Goal: Task Accomplishment & Management: Manage account settings

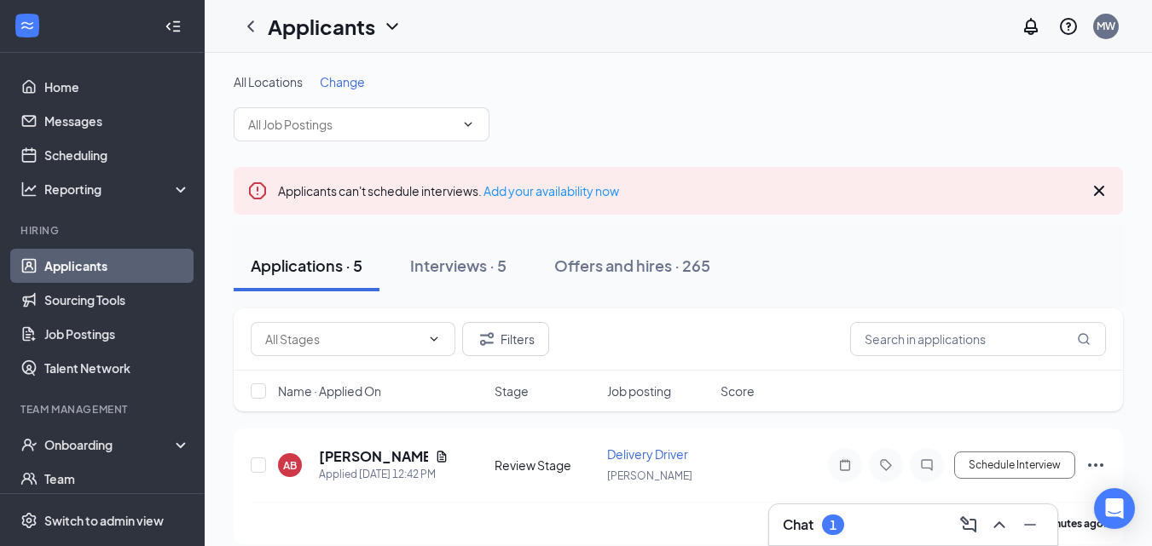
click at [818, 521] on div "Chat 1" at bounding box center [813, 525] width 61 height 20
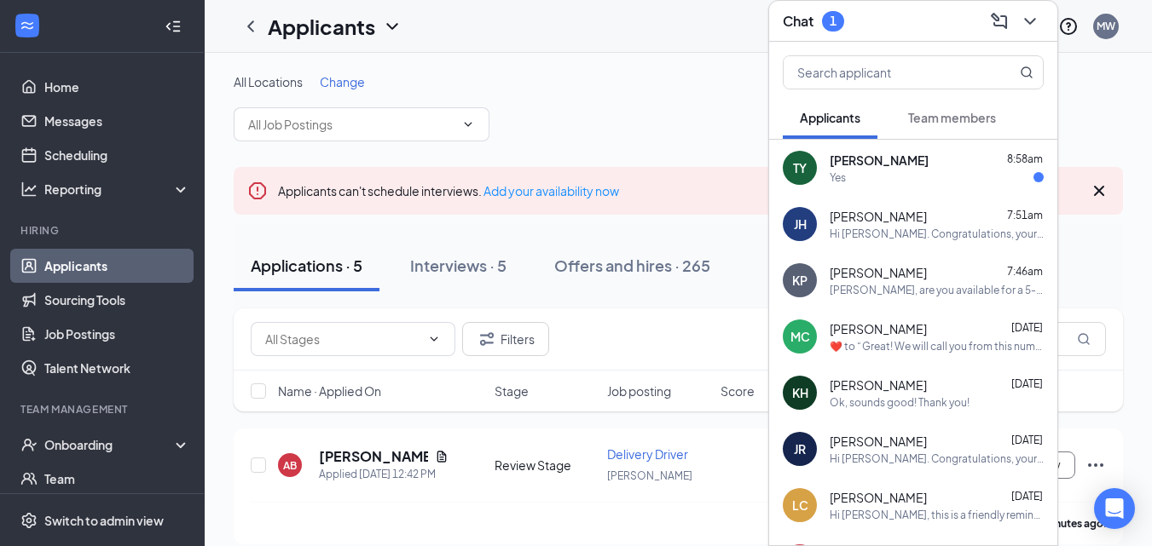
click at [858, 179] on div "Yes" at bounding box center [937, 178] width 214 height 14
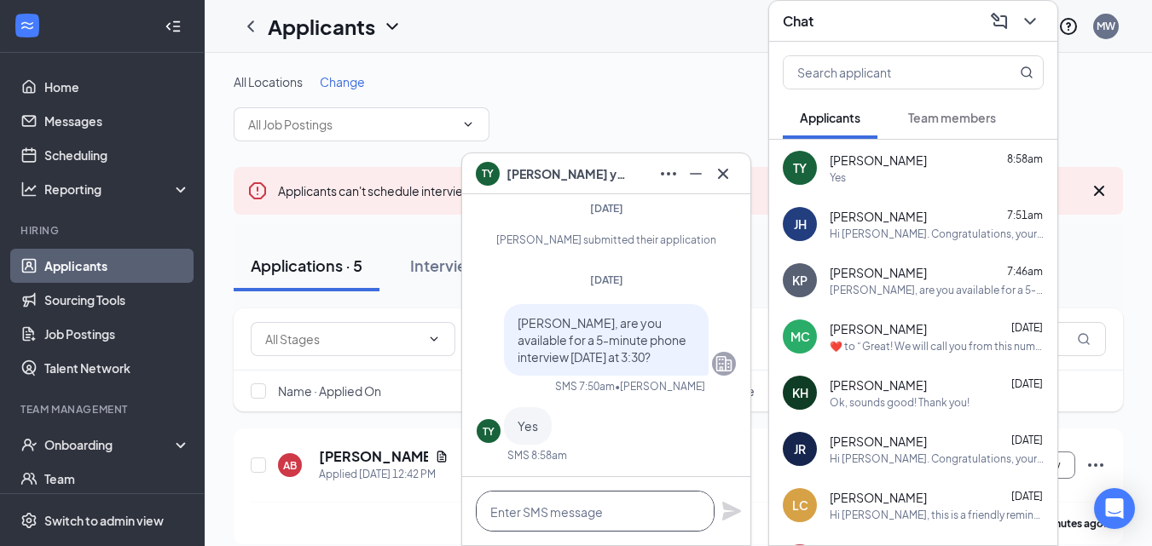
click at [547, 520] on textarea at bounding box center [595, 511] width 239 height 41
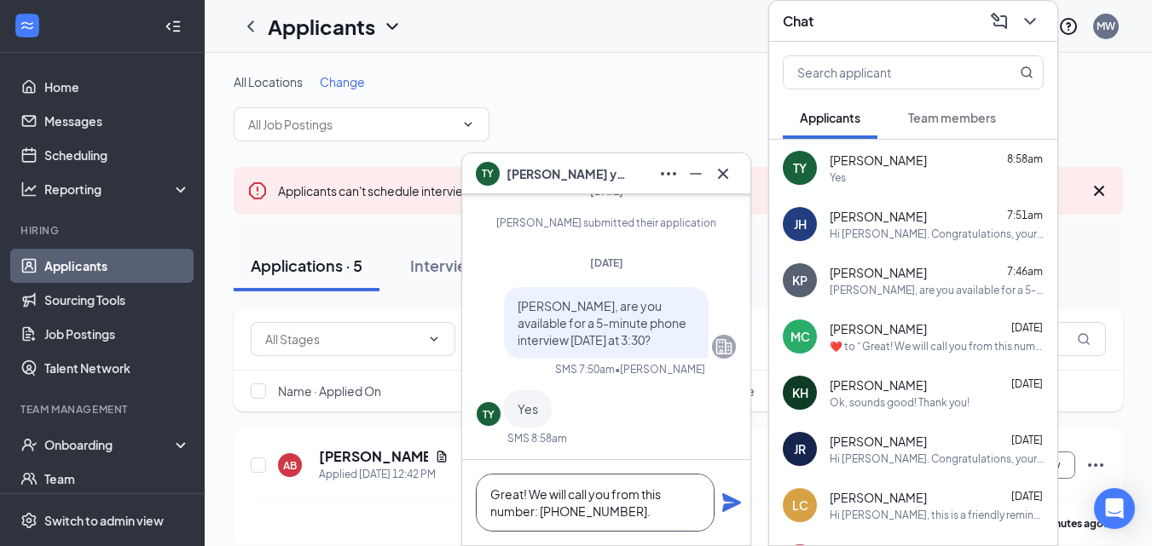
type textarea "Great! We will call you from this number: [PHONE_NUMBER]."
click at [725, 503] on icon "Plane" at bounding box center [731, 503] width 20 height 20
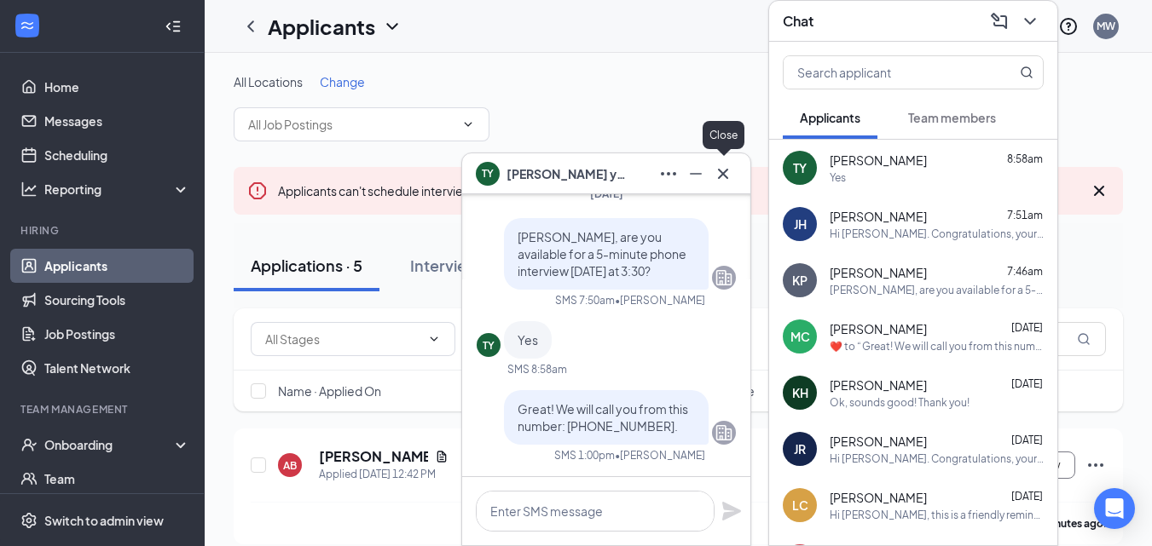
scroll to position [0, 0]
click at [718, 175] on icon "Cross" at bounding box center [723, 174] width 20 height 20
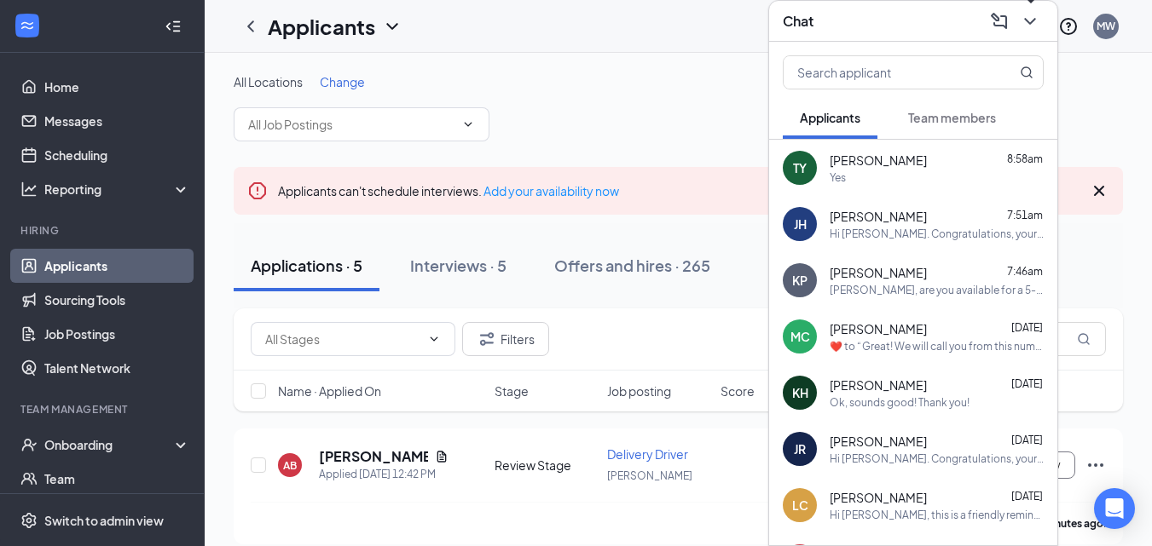
click at [1029, 20] on icon "ChevronDown" at bounding box center [1030, 21] width 20 height 20
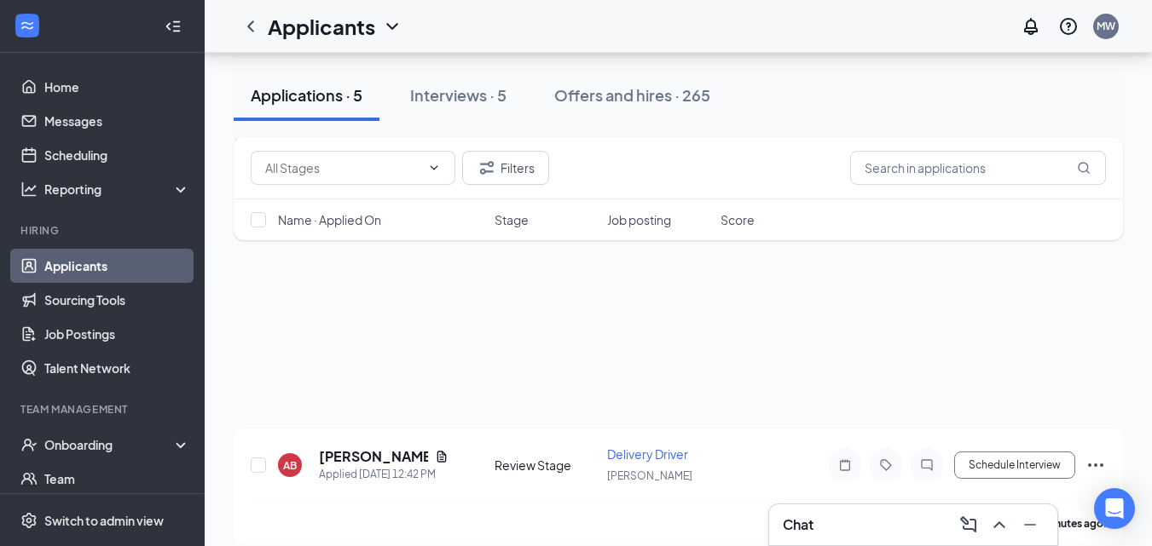
scroll to position [585, 0]
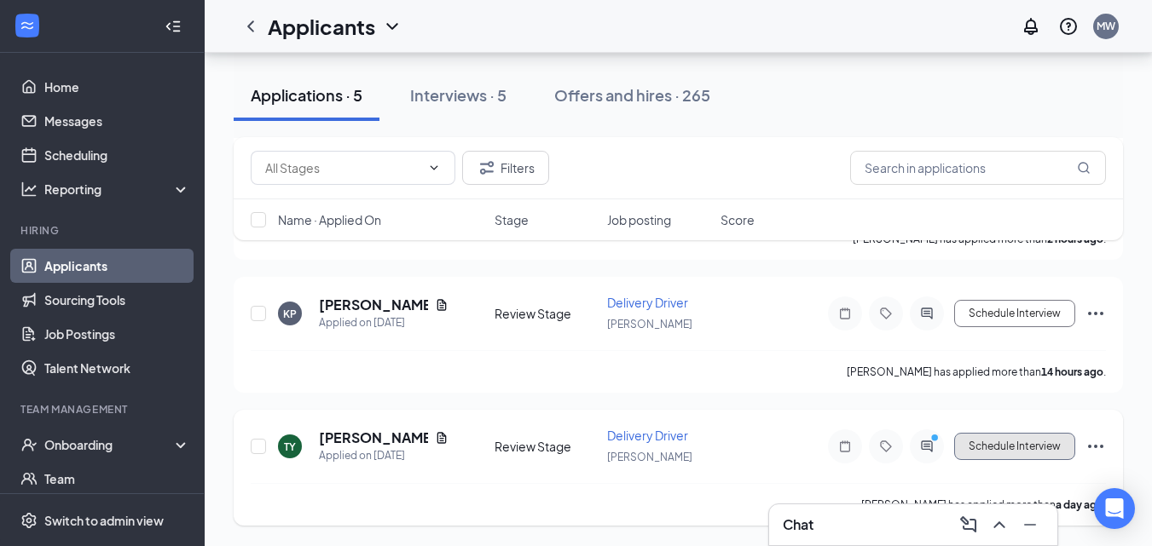
click at [992, 447] on button "Schedule Interview" at bounding box center [1014, 446] width 121 height 27
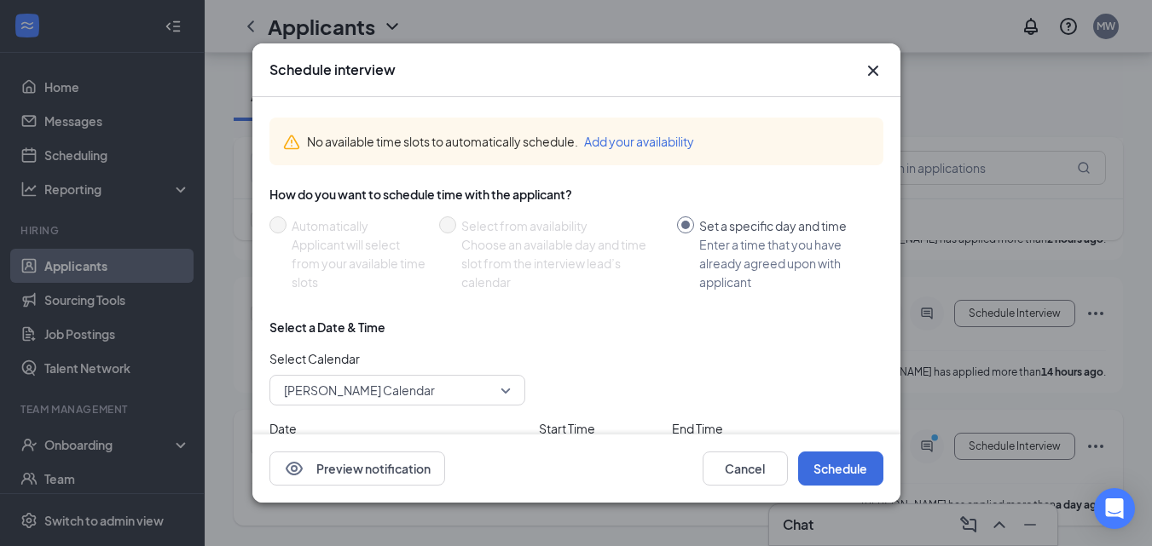
scroll to position [87, 0]
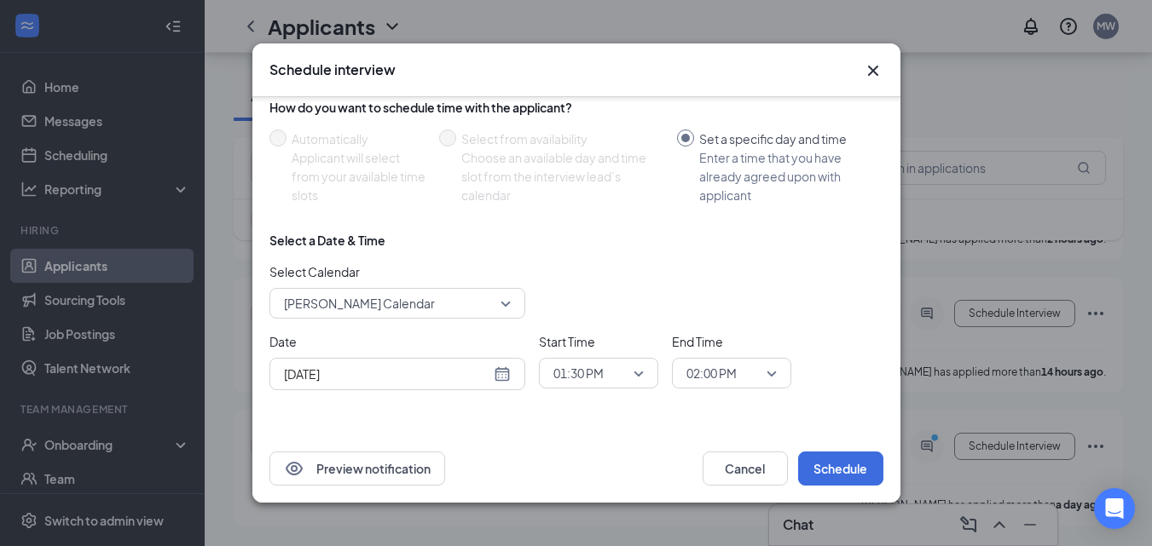
click at [649, 370] on div "01:30 PM" at bounding box center [598, 373] width 119 height 31
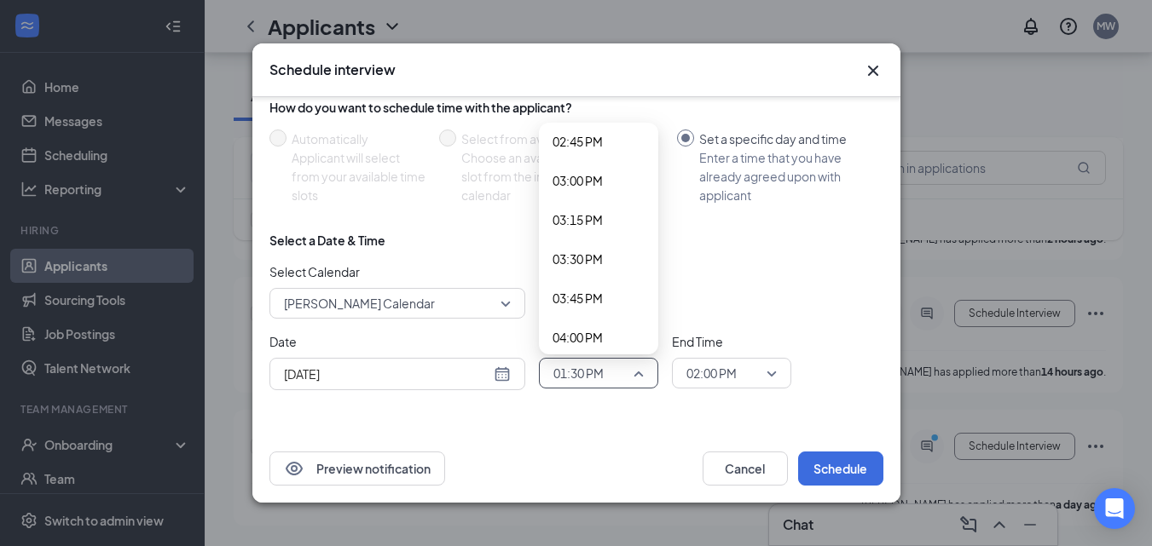
scroll to position [2335, 0]
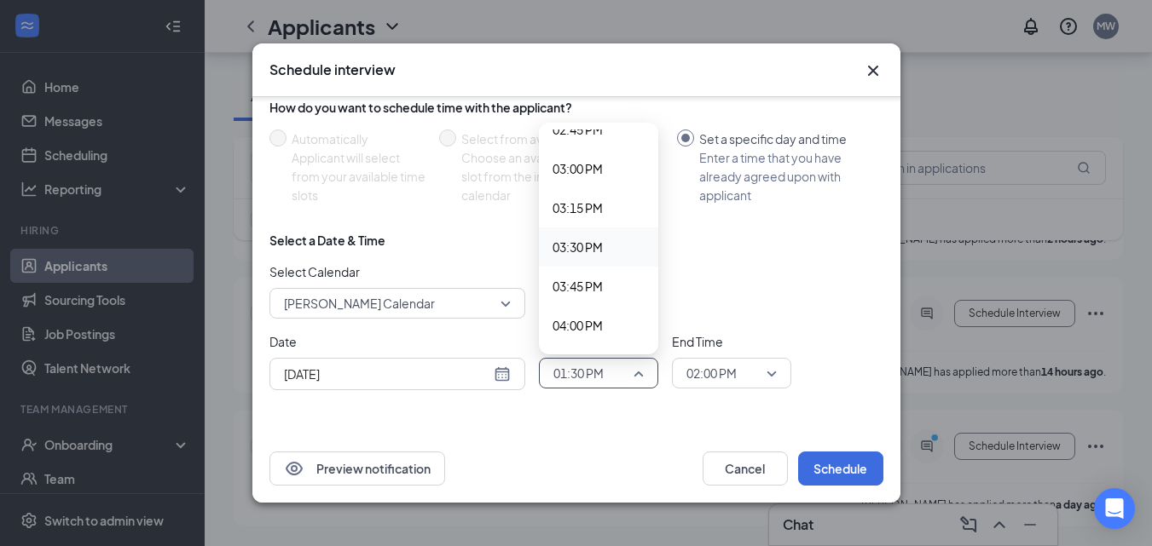
click at [580, 238] on span "03:30 PM" at bounding box center [577, 247] width 50 height 19
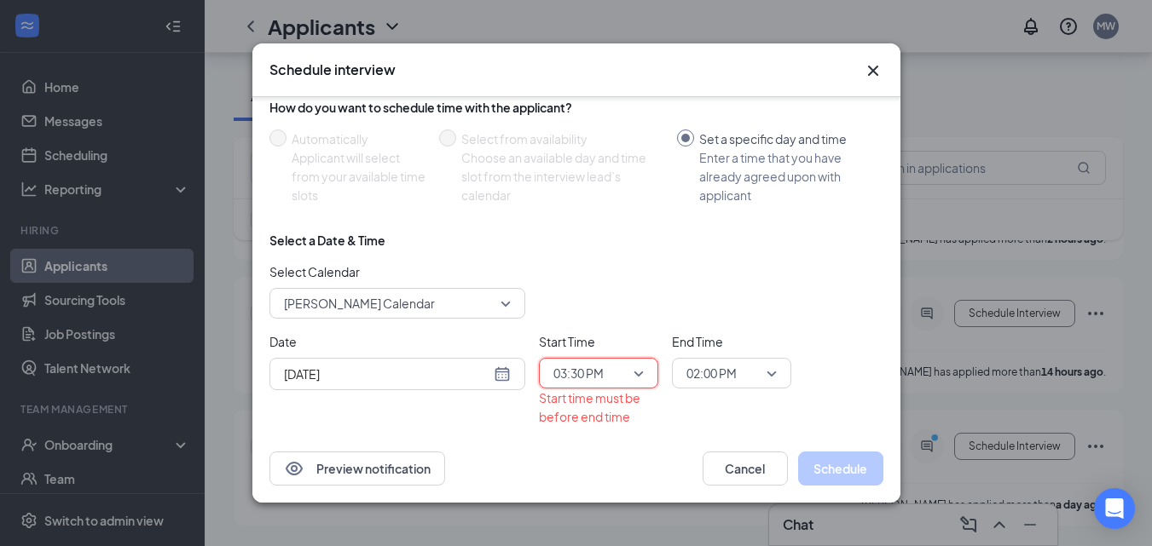
click at [702, 367] on span "02:00 PM" at bounding box center [711, 374] width 50 height 26
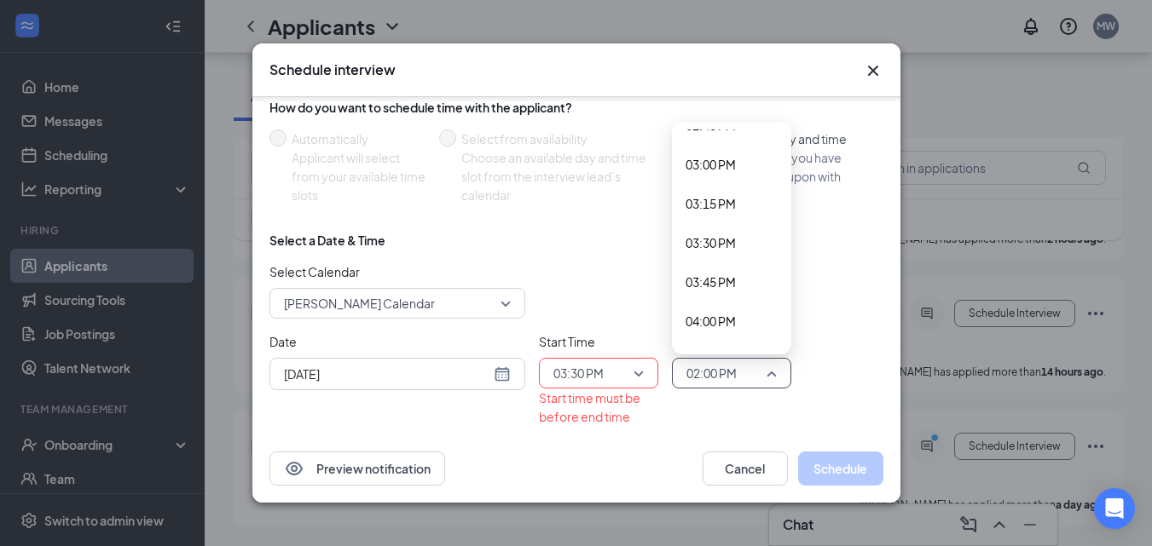
scroll to position [2338, 0]
click at [715, 286] on span "03:45 PM" at bounding box center [710, 283] width 50 height 19
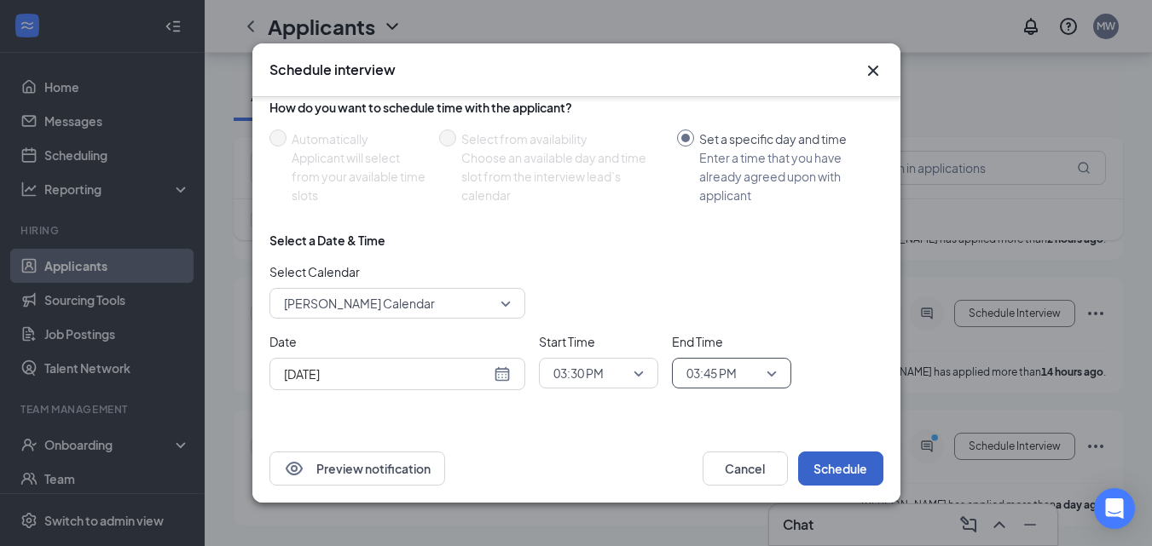
click at [829, 466] on button "Schedule" at bounding box center [840, 469] width 85 height 34
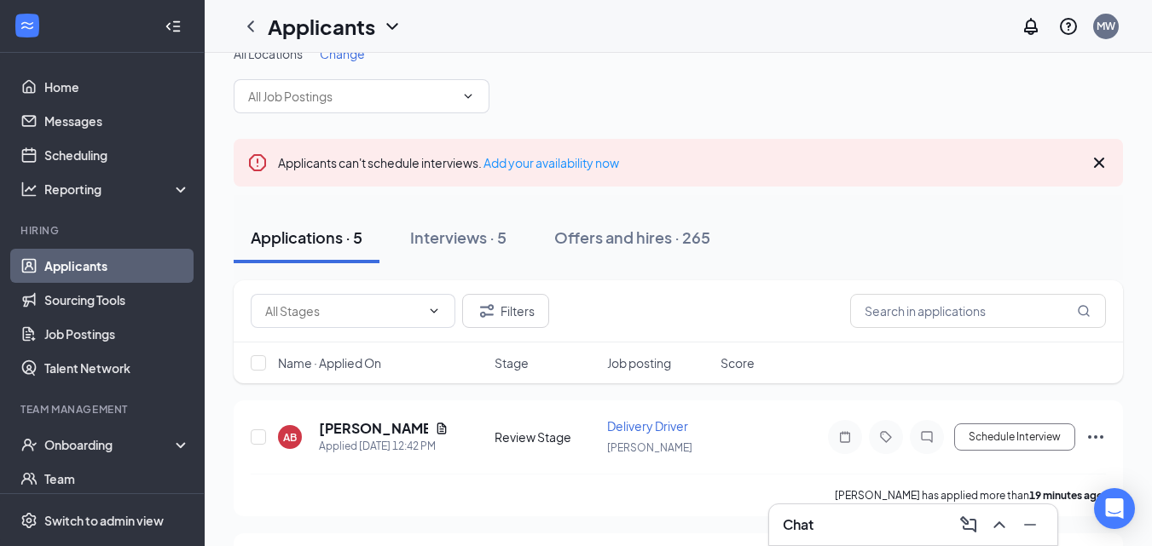
scroll to position [0, 0]
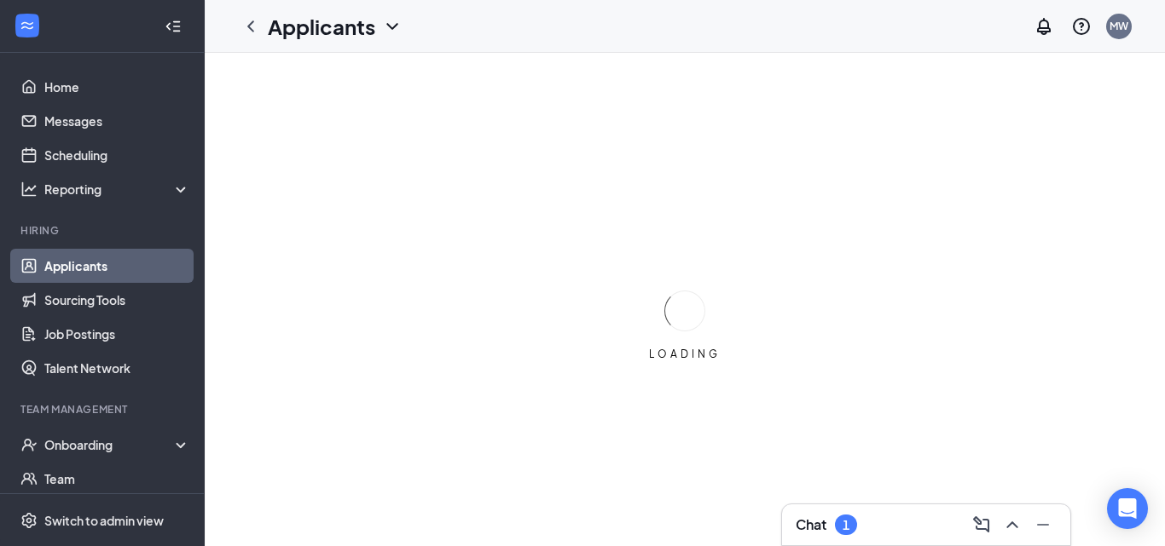
click at [865, 523] on div "Chat 1" at bounding box center [925, 525] width 261 height 27
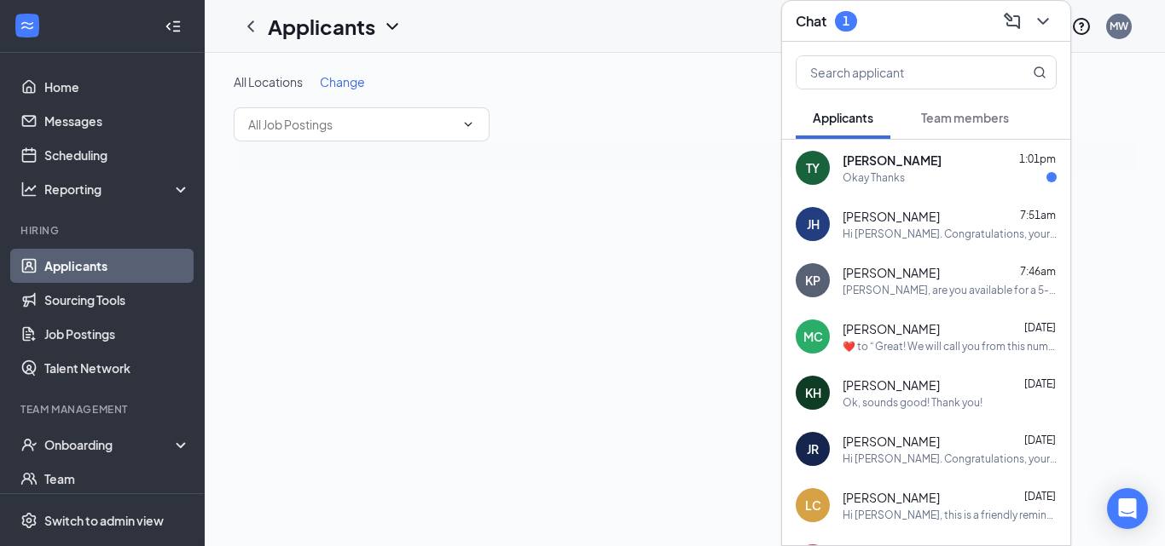
click at [949, 166] on div "[PERSON_NAME] 1:01pm" at bounding box center [949, 160] width 214 height 17
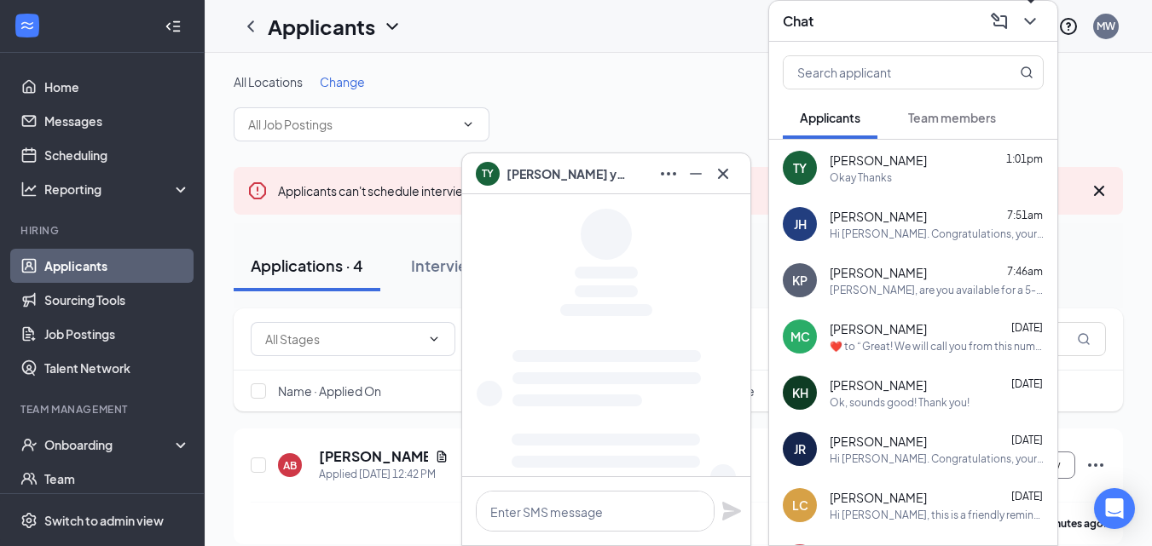
click at [1041, 17] on button at bounding box center [1029, 21] width 27 height 27
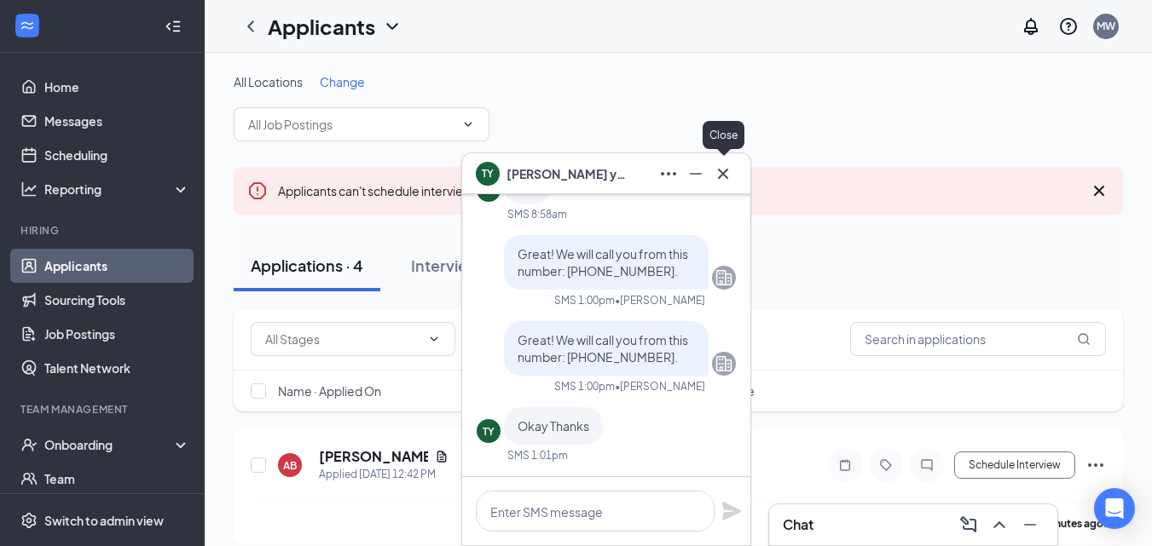
click at [716, 183] on icon "Cross" at bounding box center [723, 174] width 20 height 20
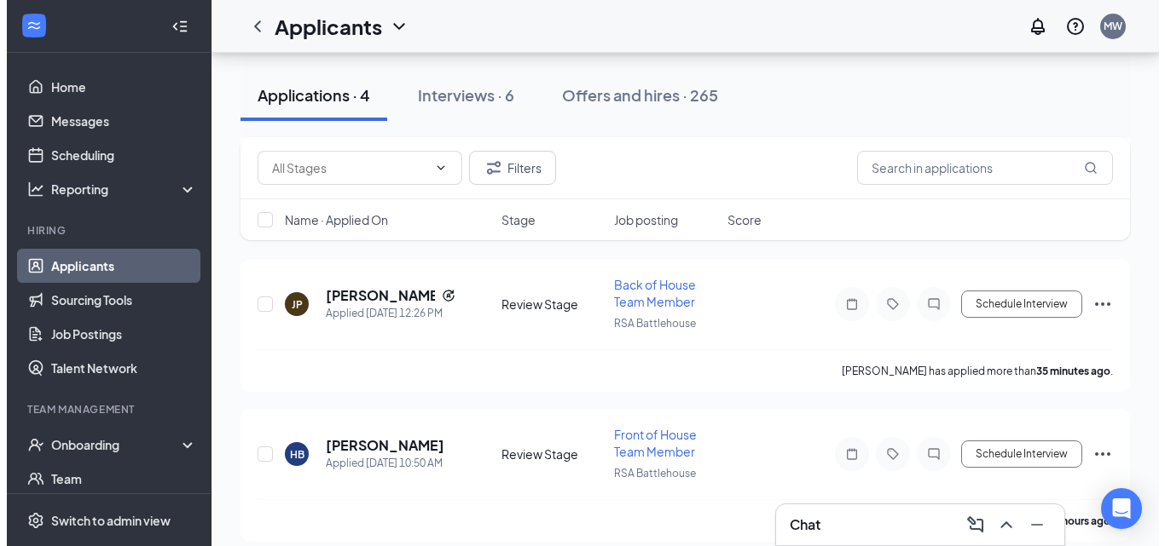
scroll to position [304, 0]
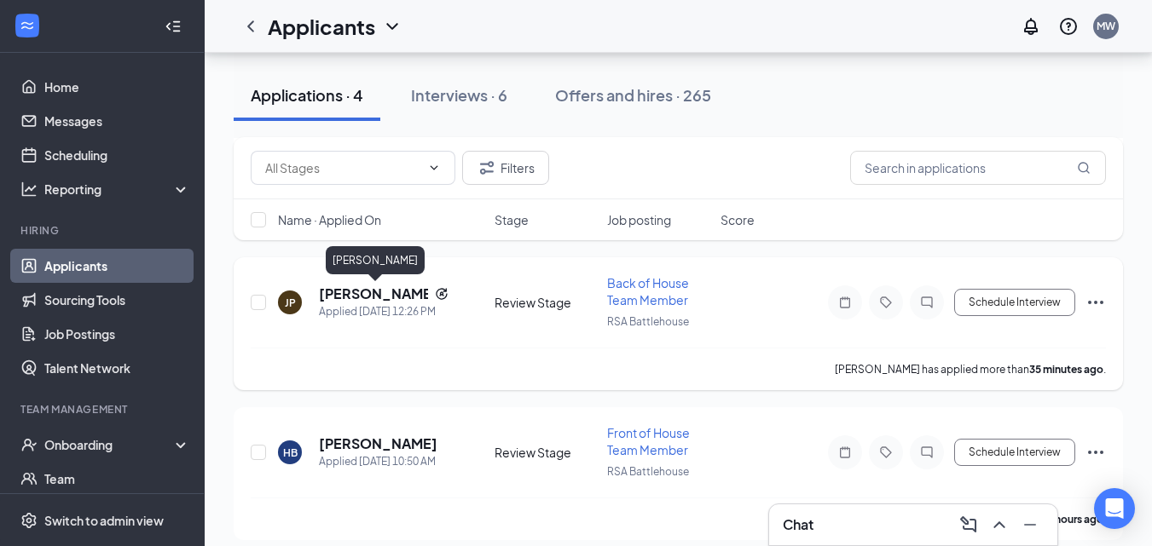
click at [396, 289] on h5 "[PERSON_NAME]" at bounding box center [373, 294] width 109 height 19
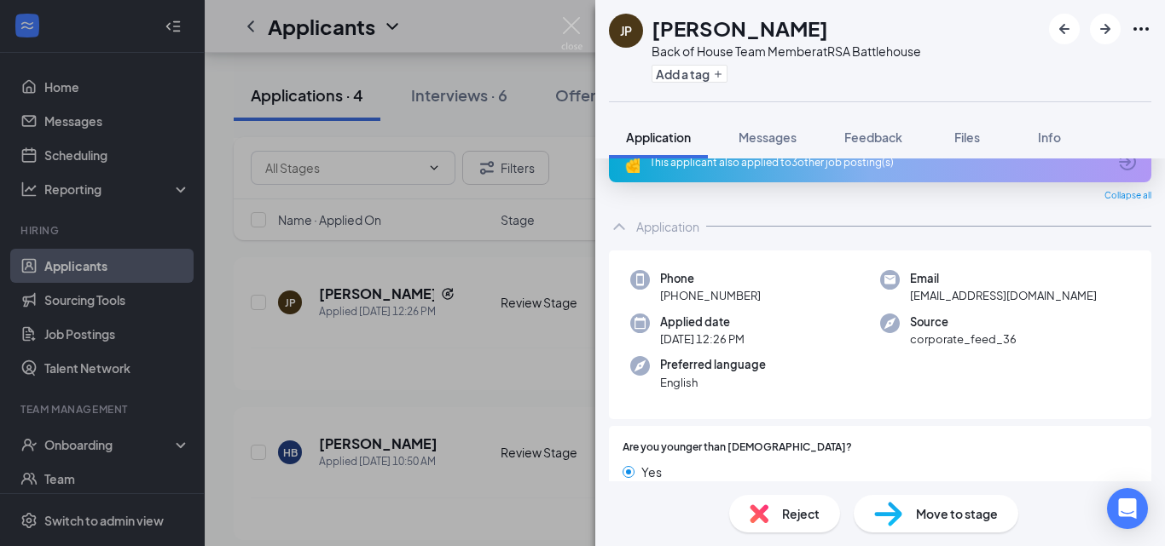
scroll to position [41, 0]
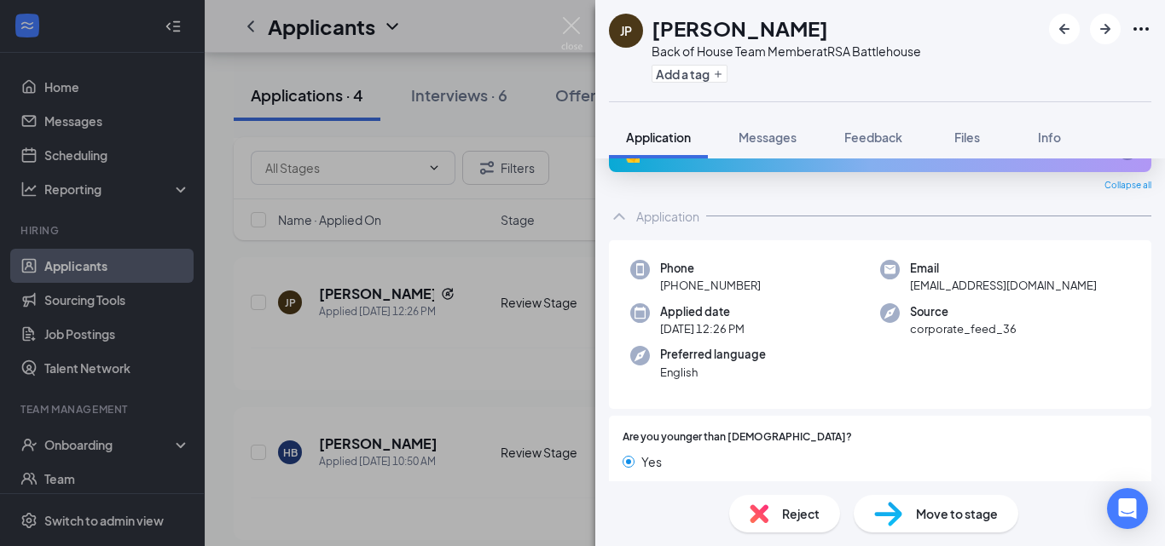
click at [785, 522] on span "Reject" at bounding box center [801, 514] width 38 height 19
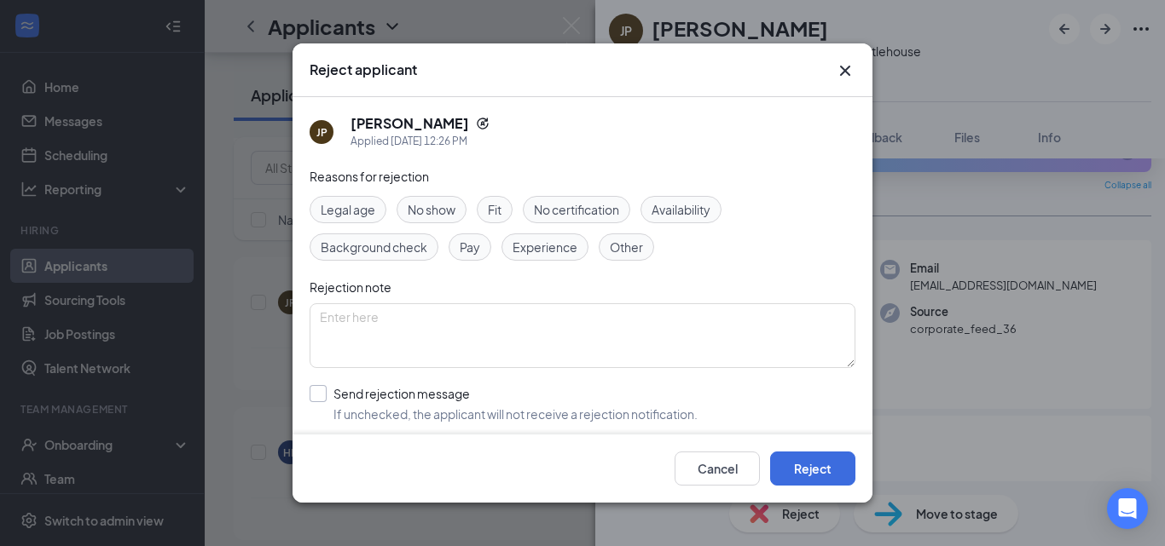
click at [327, 390] on input "Send rejection message If unchecked, the applicant will not receive a rejection…" at bounding box center [503, 404] width 388 height 38
checkbox input "true"
click at [388, 341] on textarea at bounding box center [582, 336] width 546 height 65
type textarea "Under 18."
click at [809, 467] on button "Reject" at bounding box center [812, 469] width 85 height 34
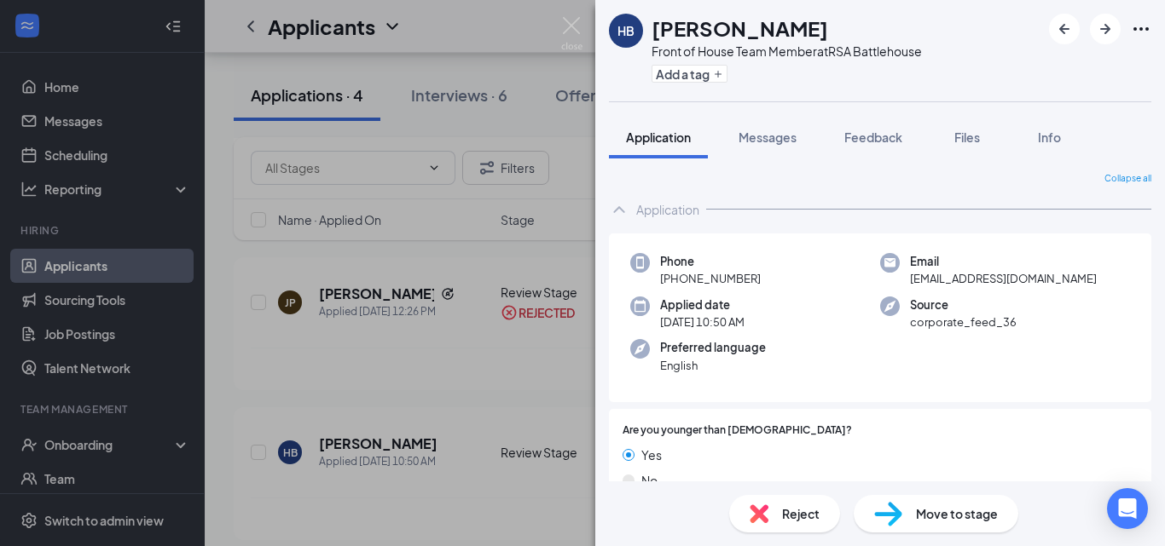
click at [803, 508] on span "Reject" at bounding box center [801, 514] width 38 height 19
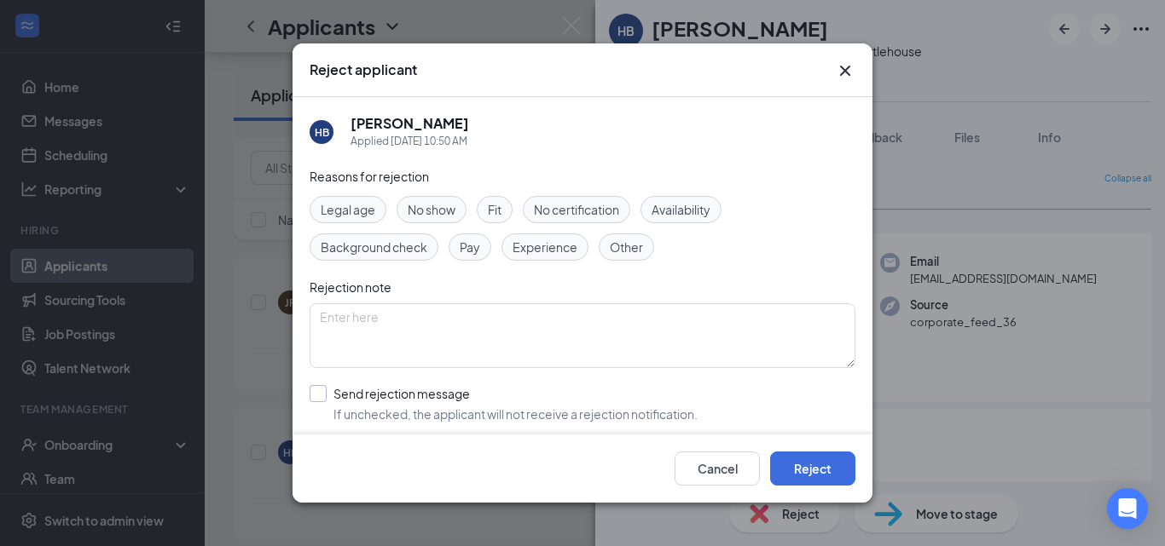
click at [317, 391] on input "Send rejection message If unchecked, the applicant will not receive a rejection…" at bounding box center [503, 404] width 388 height 38
checkbox input "true"
click at [390, 339] on textarea at bounding box center [582, 336] width 546 height 65
type textarea "Under 18."
click at [810, 460] on button "Reject" at bounding box center [812, 469] width 85 height 34
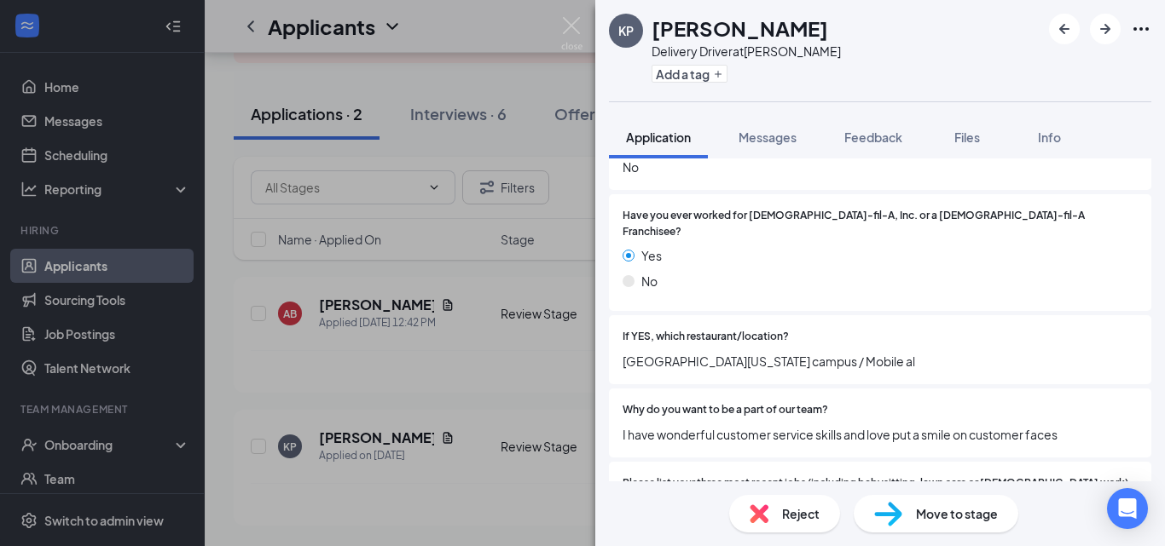
scroll to position [501, 0]
click at [770, 133] on span "Messages" at bounding box center [767, 137] width 58 height 15
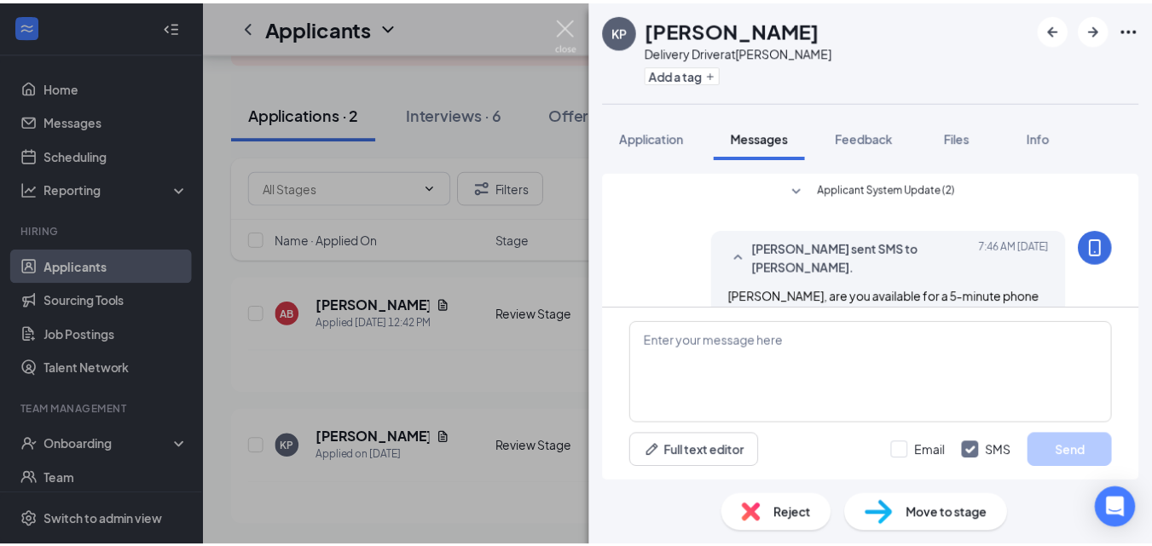
scroll to position [43, 0]
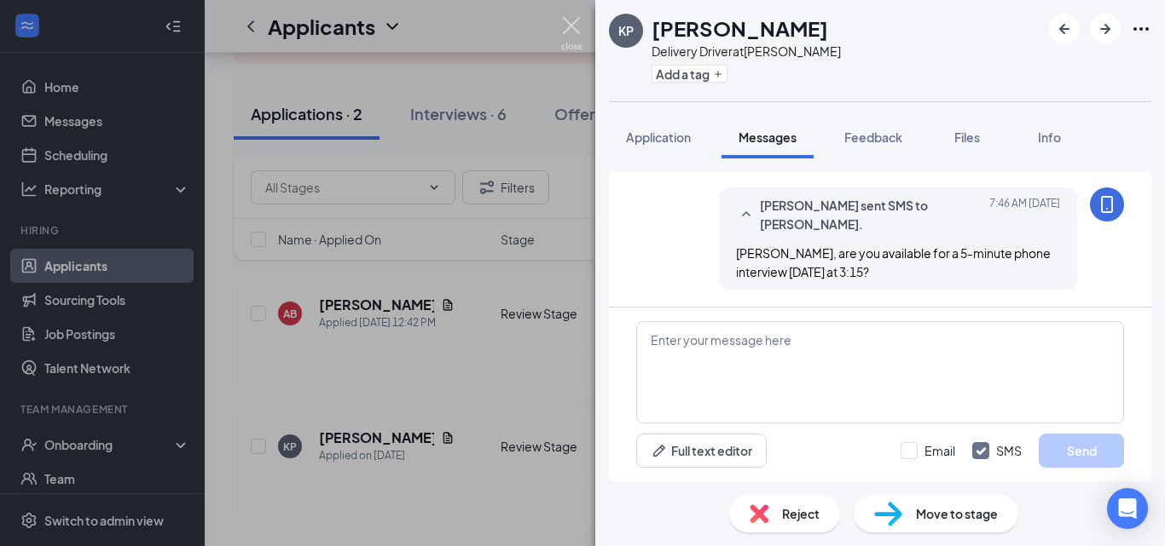
click at [575, 32] on img at bounding box center [571, 33] width 21 height 33
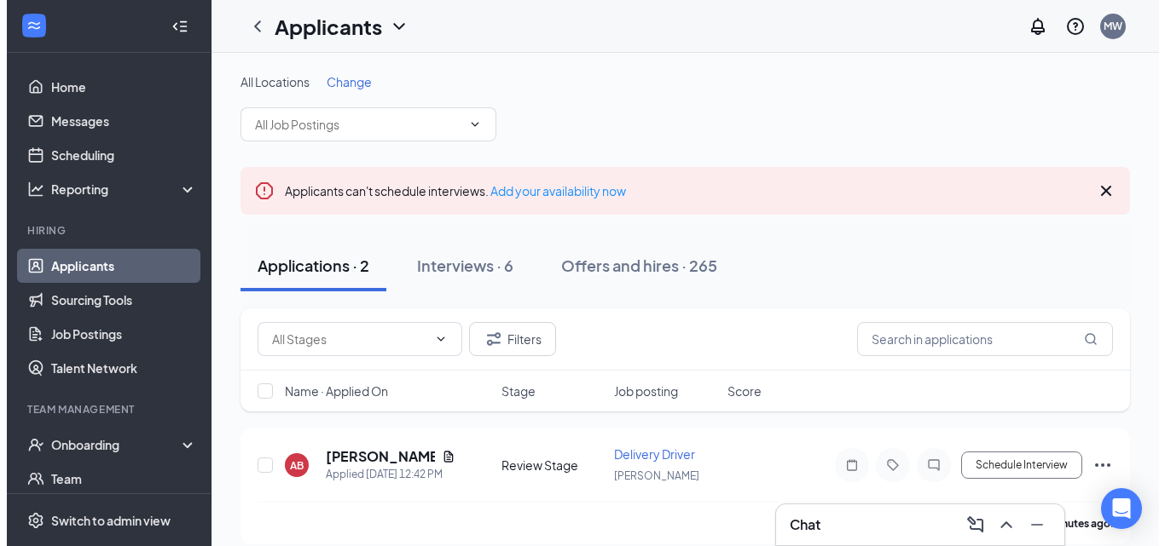
scroll to position [152, 0]
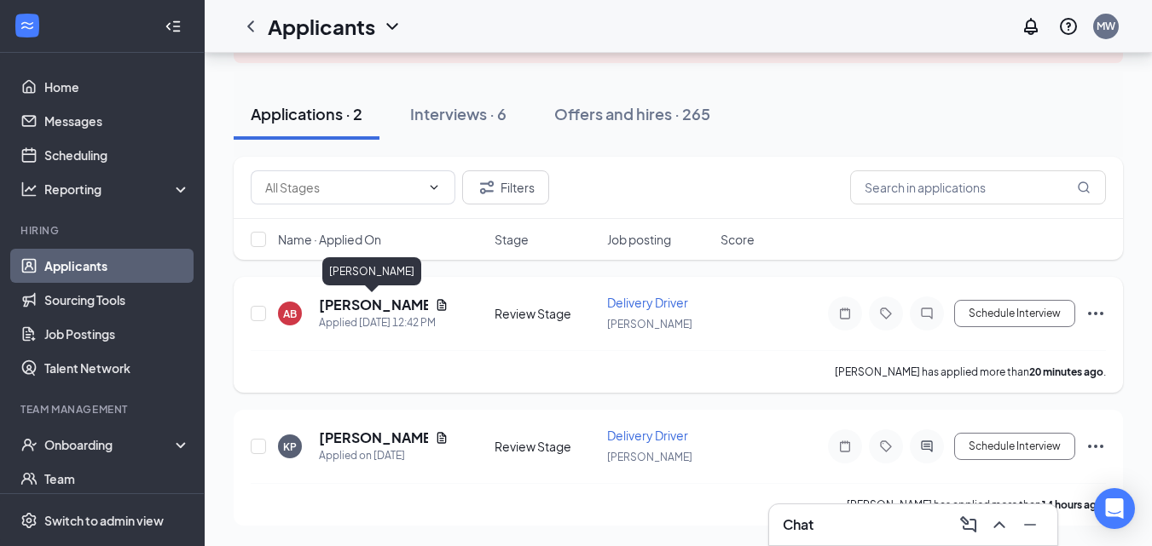
click at [369, 304] on h5 "[PERSON_NAME]" at bounding box center [373, 305] width 109 height 19
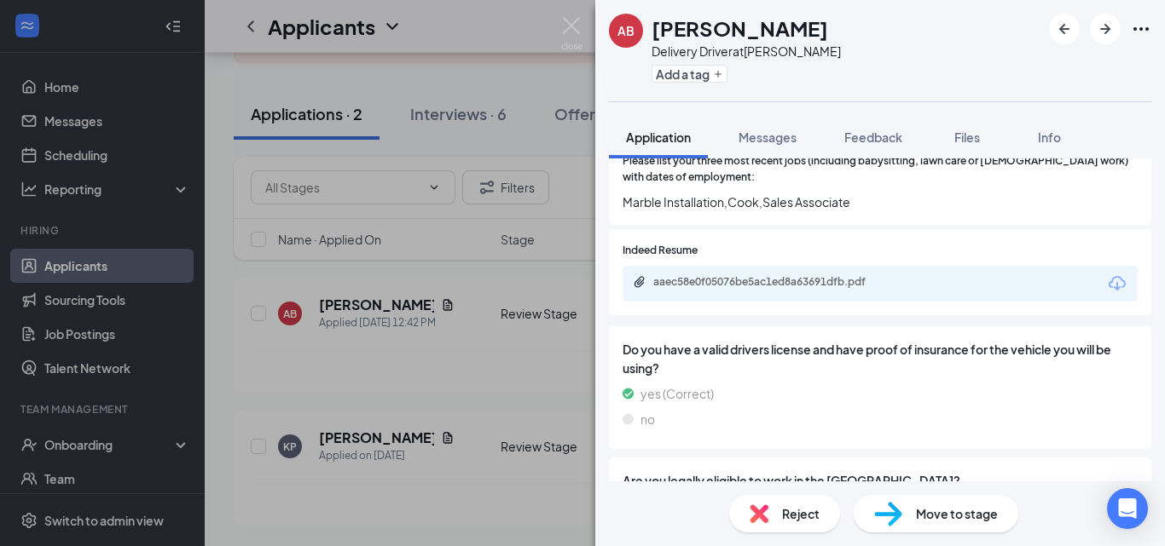
scroll to position [820, 0]
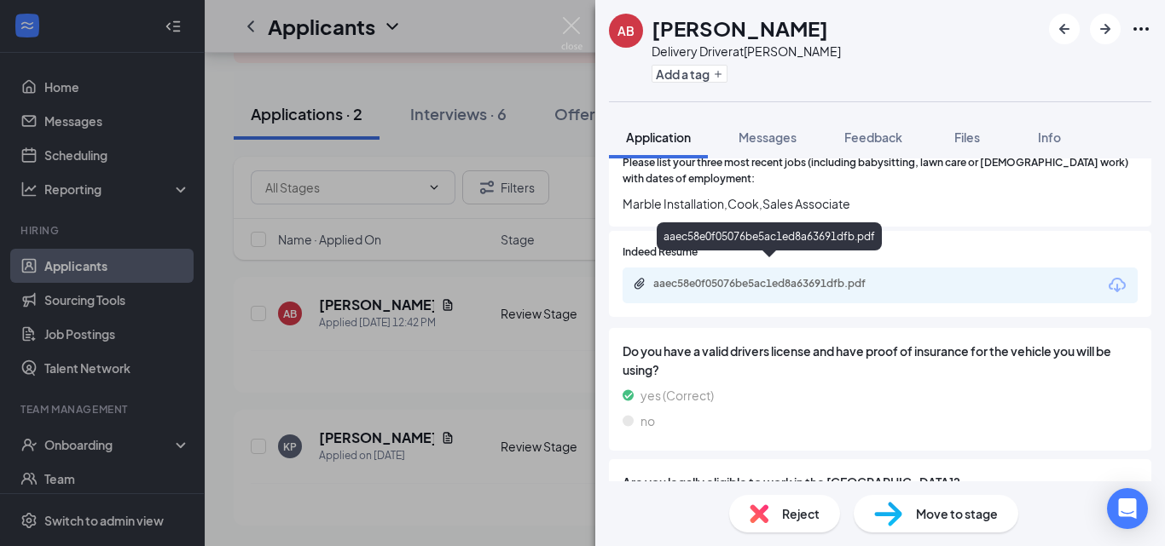
click at [827, 277] on div "aaec58e0f05076be5ac1ed8a63691dfb.pdf" at bounding box center [772, 284] width 239 height 14
click at [773, 517] on div "Reject" at bounding box center [784, 514] width 111 height 38
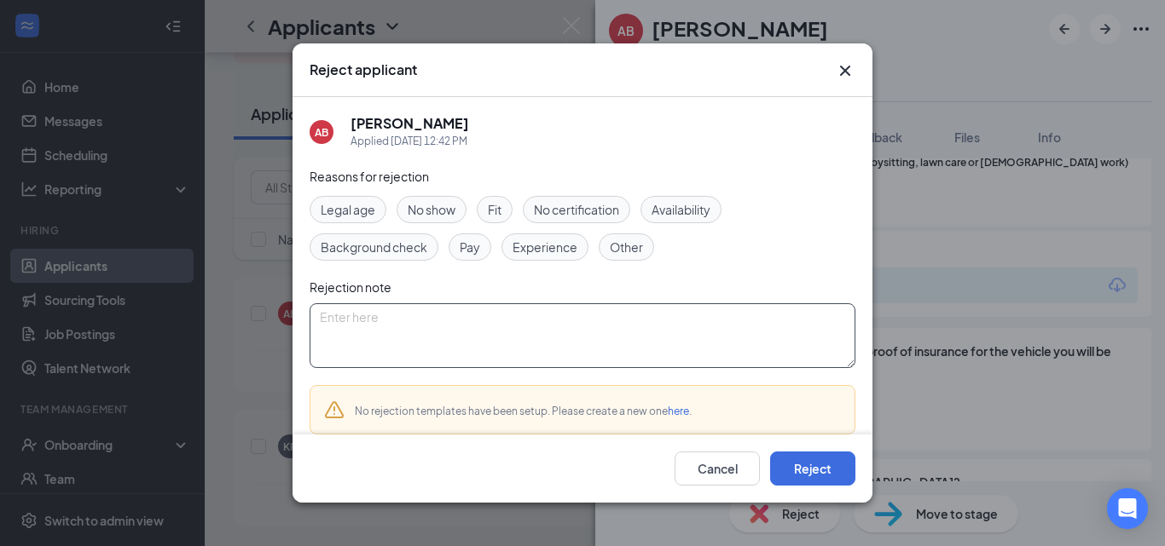
click at [389, 348] on textarea at bounding box center [582, 336] width 546 height 65
type textarea "Resume not updated."
click at [831, 471] on button "Reject" at bounding box center [812, 469] width 85 height 34
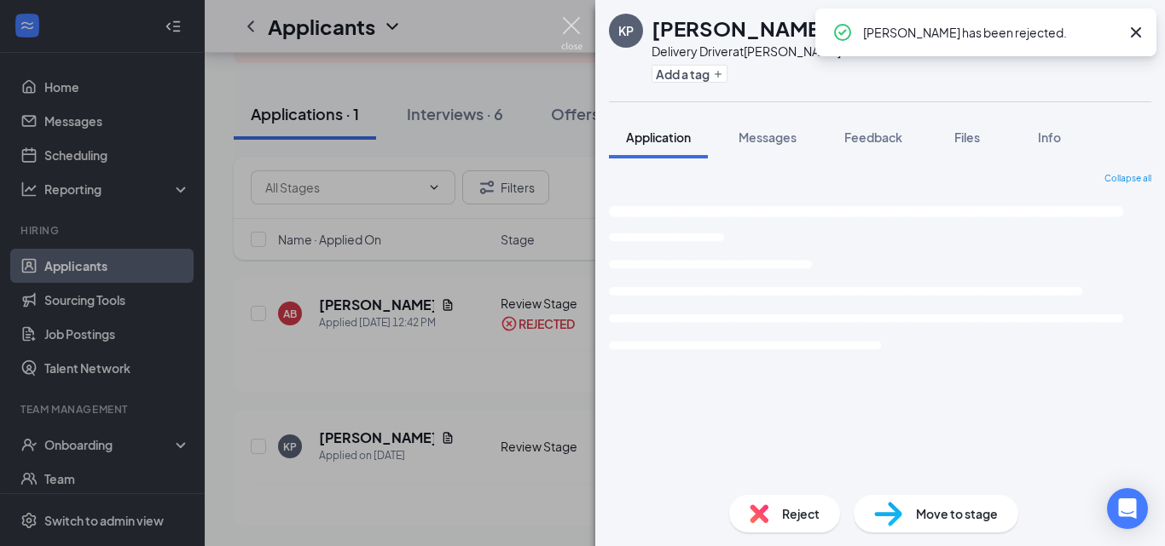
click at [574, 28] on img at bounding box center [571, 33] width 21 height 33
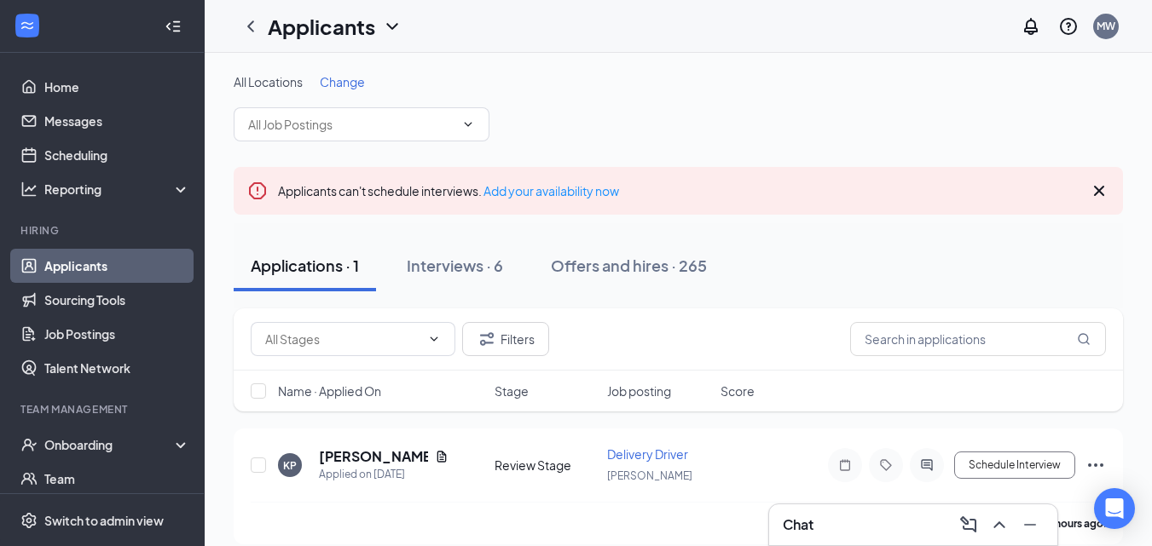
scroll to position [19, 0]
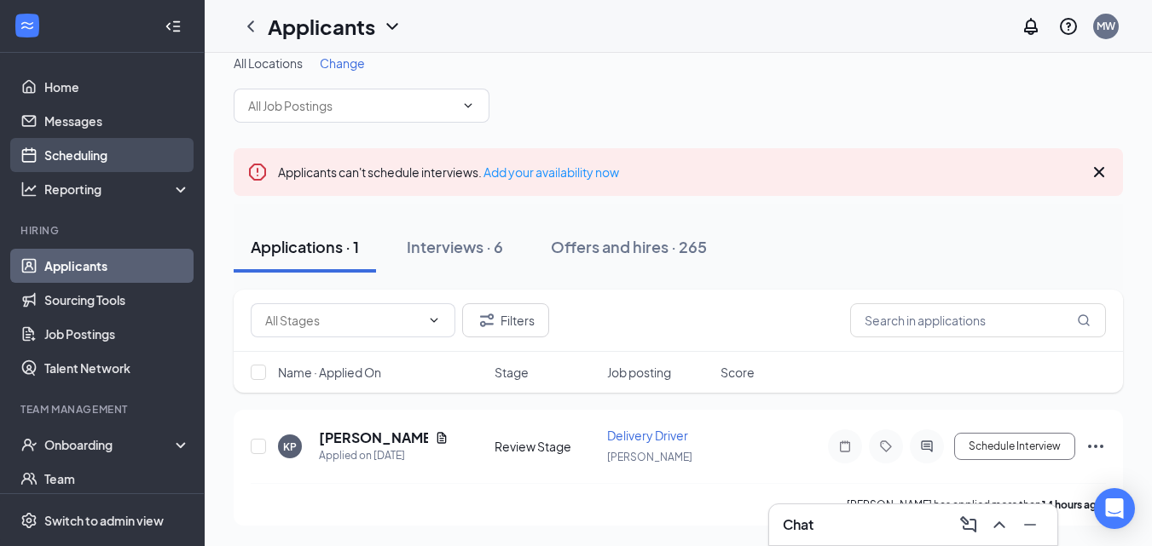
click at [104, 159] on link "Scheduling" at bounding box center [117, 155] width 146 height 34
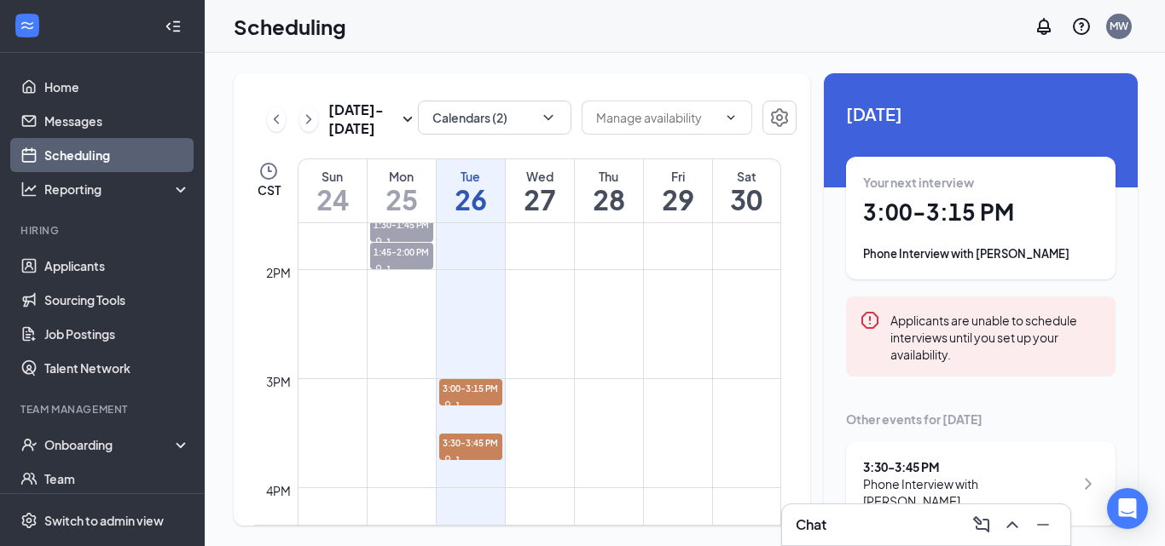
scroll to position [1492, 0]
